Goal: Navigation & Orientation: Find specific page/section

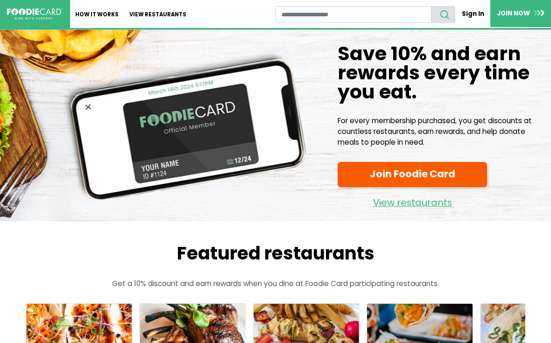
click at [155, 14] on link "View restaurants" at bounding box center [158, 14] width 68 height 28
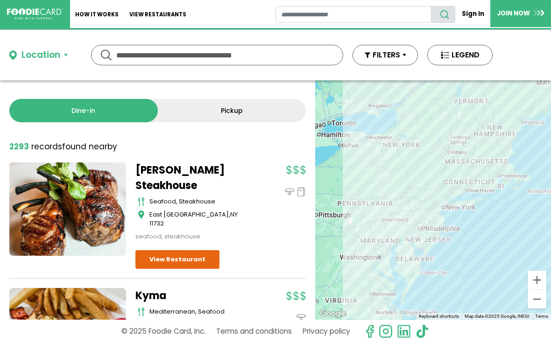
click at [67, 58] on button "Location" at bounding box center [38, 56] width 58 height 14
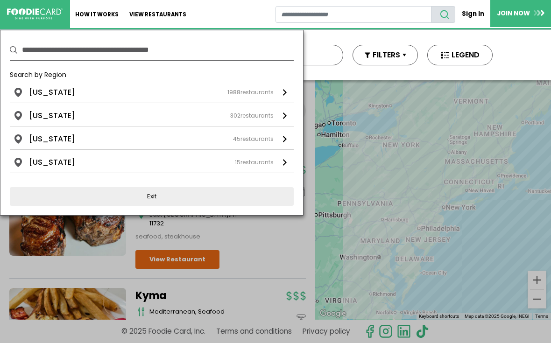
click at [87, 96] on div "New York 1988 restaurants" at bounding box center [151, 92] width 245 height 11
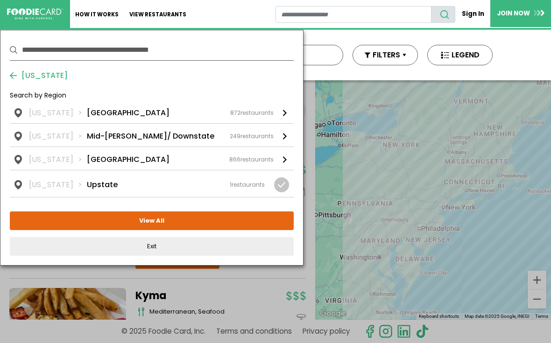
click at [110, 113] on li "Long Island" at bounding box center [128, 112] width 83 height 11
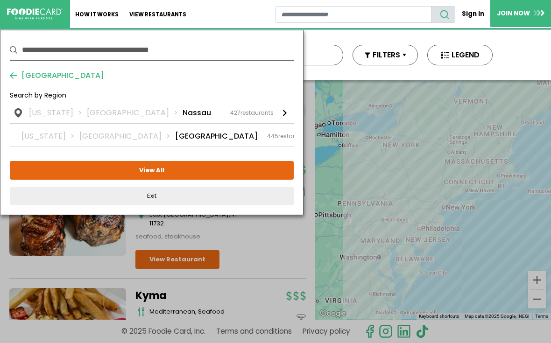
click at [183, 117] on li "Nassau" at bounding box center [197, 112] width 28 height 11
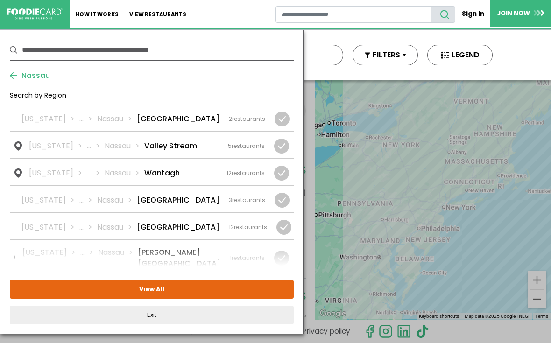
scroll to position [1331, 0]
click at [163, 311] on li "Woodbury" at bounding box center [164, 316] width 40 height 11
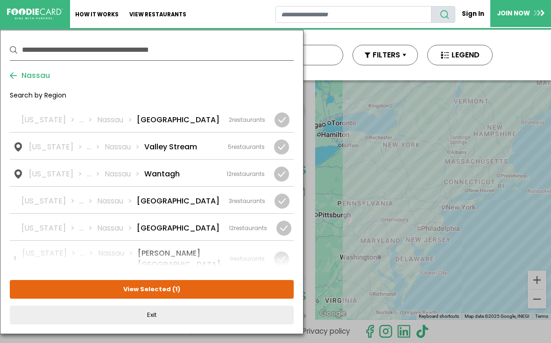
click at [169, 292] on button "View Selected ( 1 )" at bounding box center [152, 289] width 284 height 19
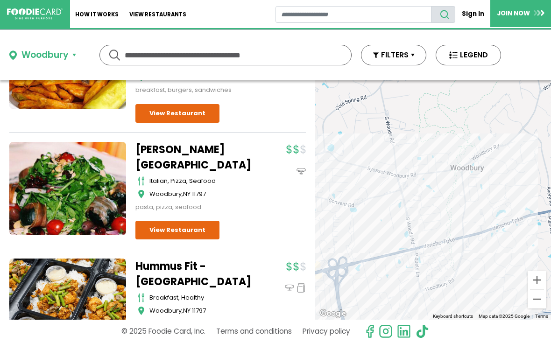
scroll to position [646, 0]
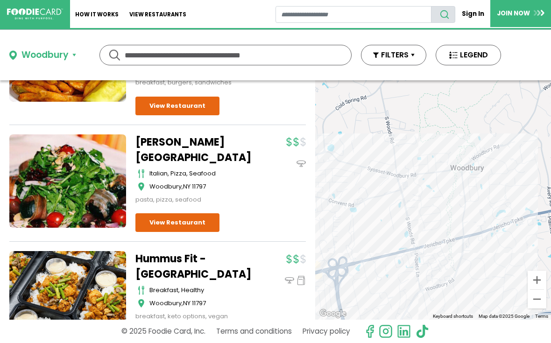
click at [187, 217] on link "View Restaurant" at bounding box center [177, 222] width 84 height 19
